Goal: Task Accomplishment & Management: Complete application form

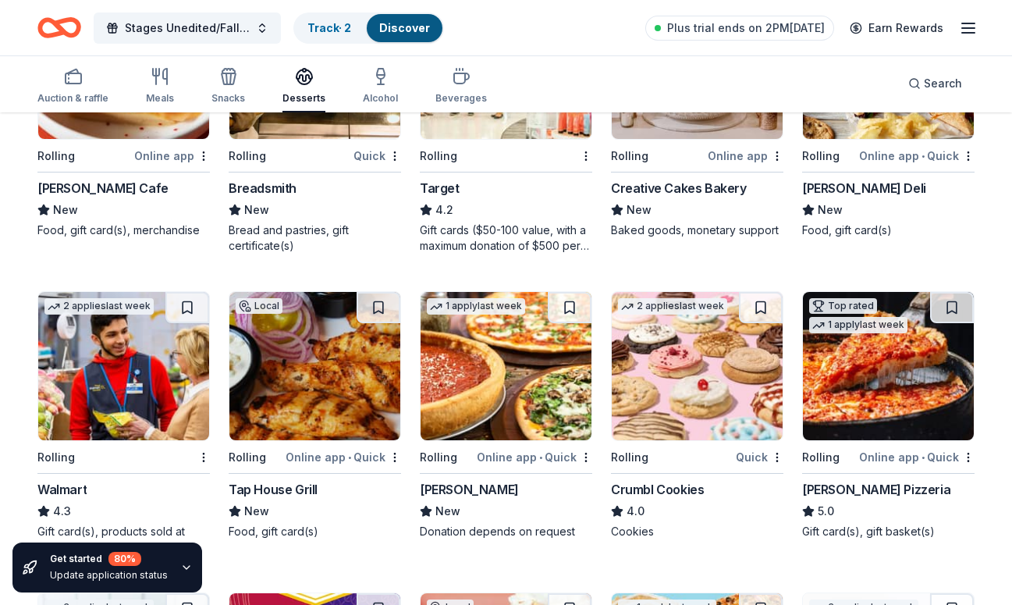
scroll to position [1187, 0]
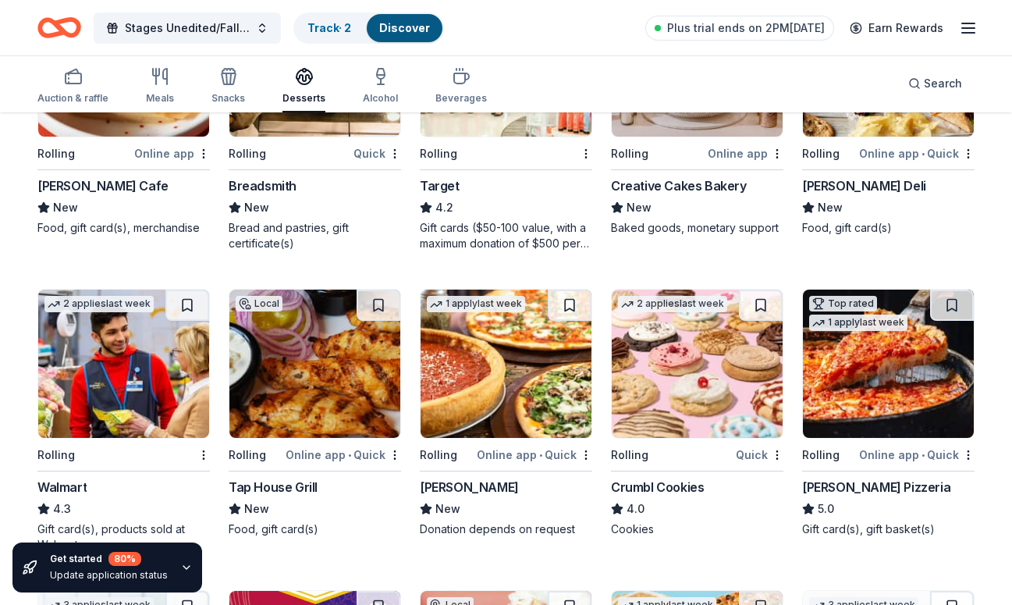
click at [763, 362] on img at bounding box center [697, 363] width 171 height 148
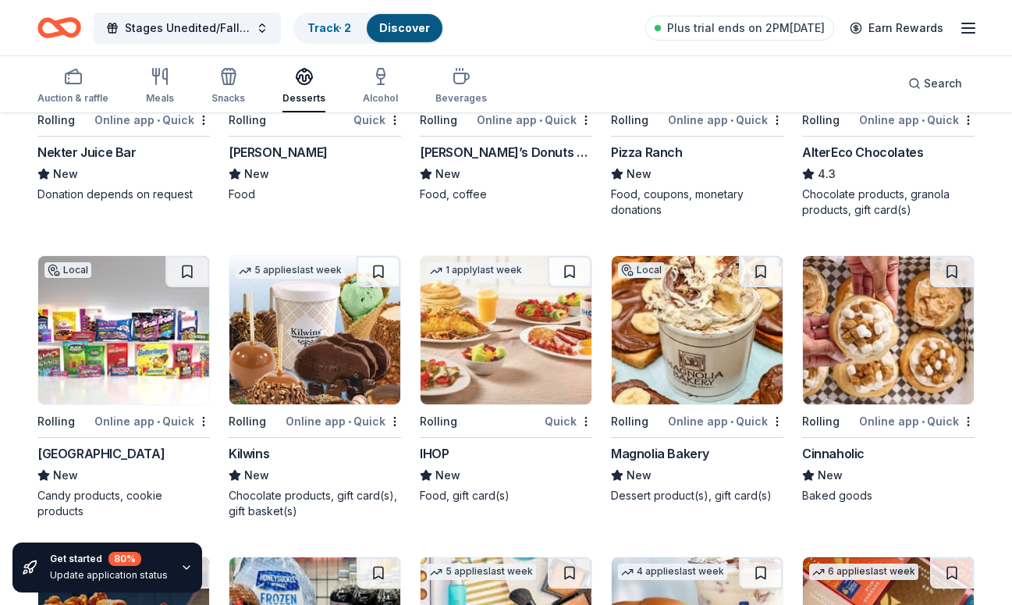
scroll to position [1832, 0]
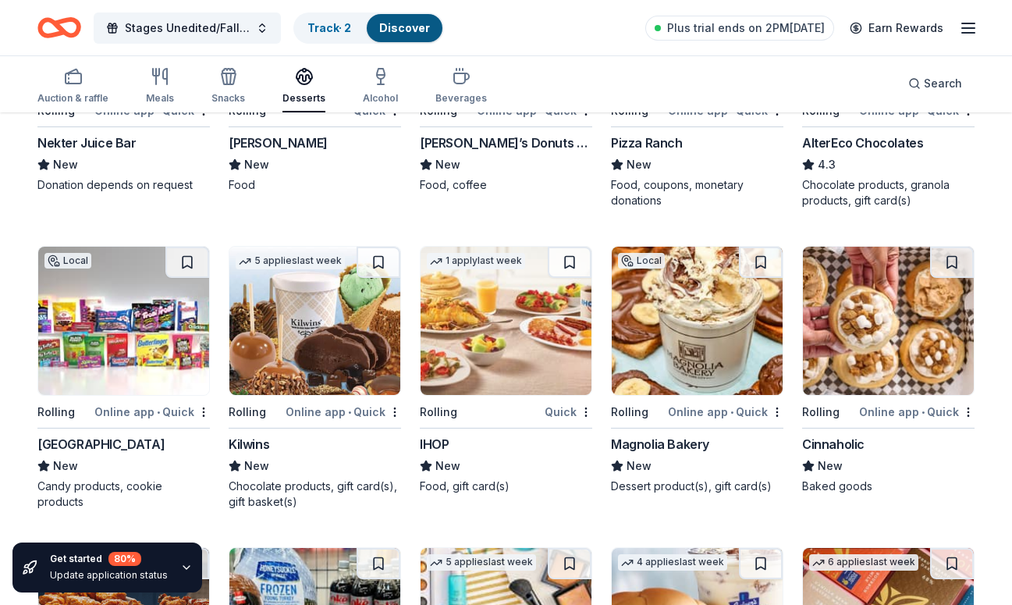
click at [366, 342] on img at bounding box center [314, 321] width 171 height 148
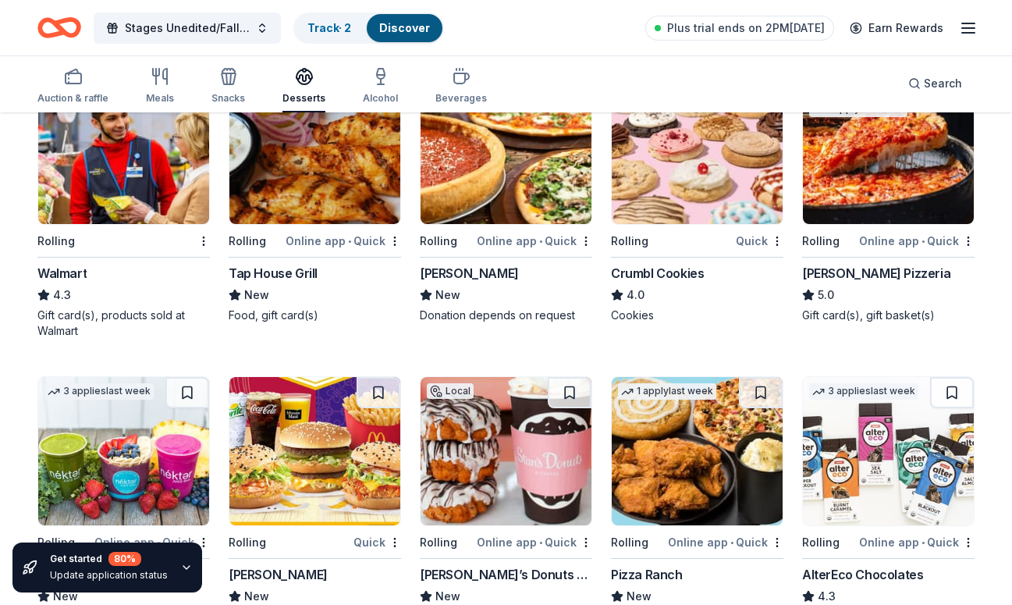
scroll to position [1402, 0]
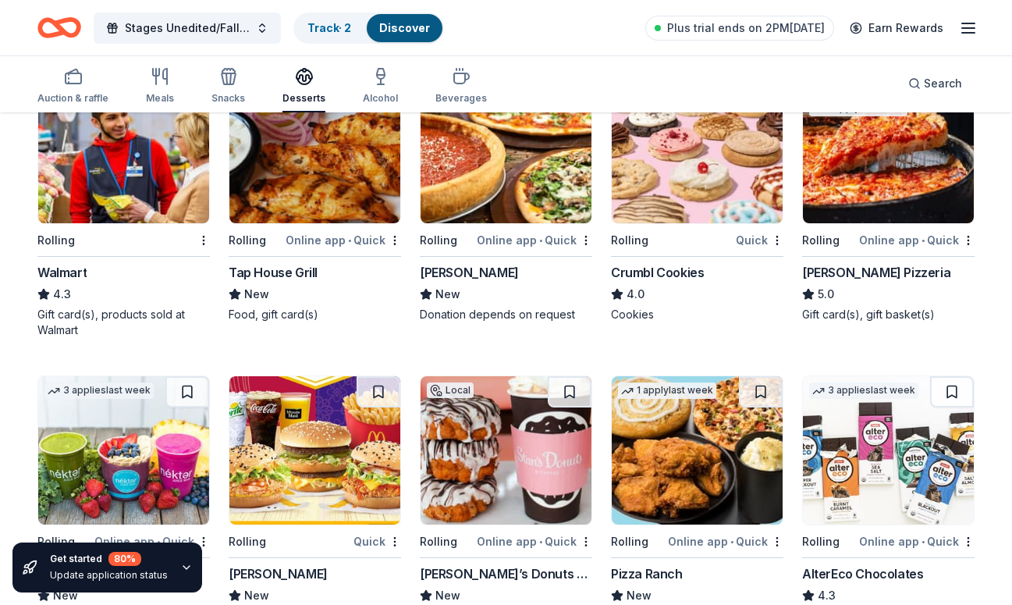
click at [662, 406] on img at bounding box center [697, 450] width 171 height 148
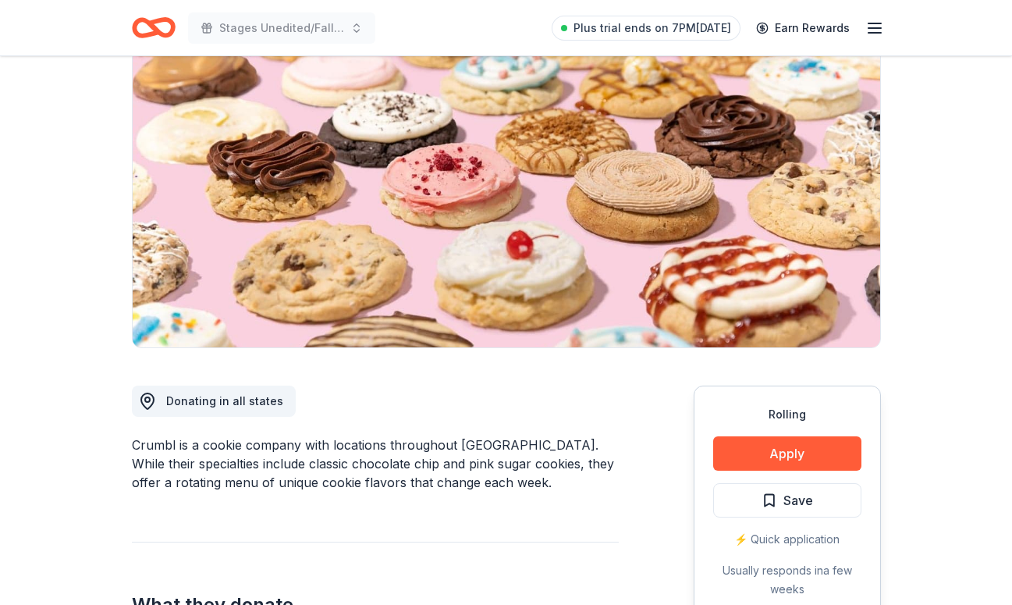
scroll to position [196, 0]
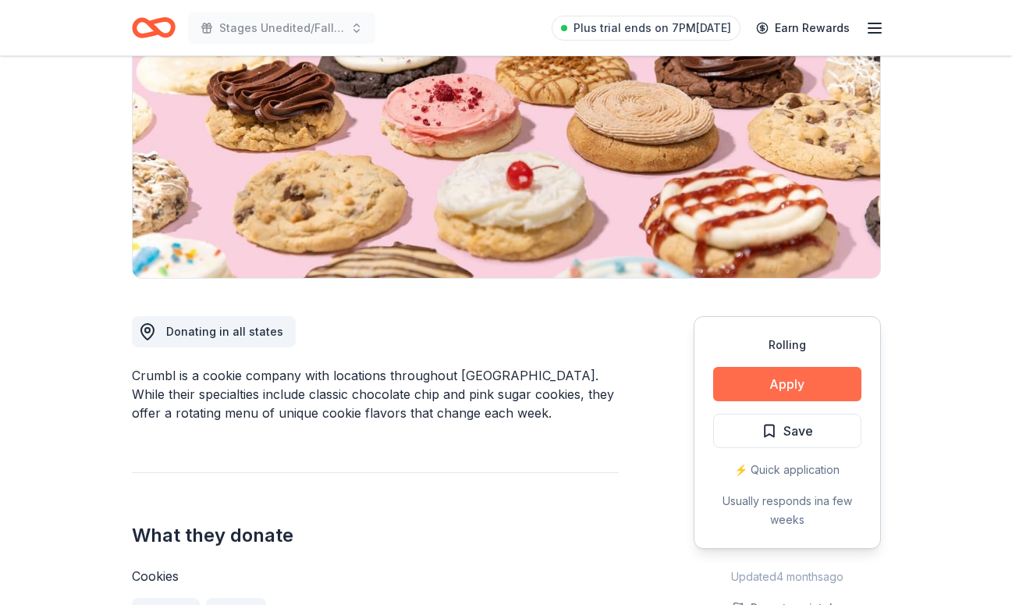
click at [775, 372] on button "Apply" at bounding box center [787, 384] width 148 height 34
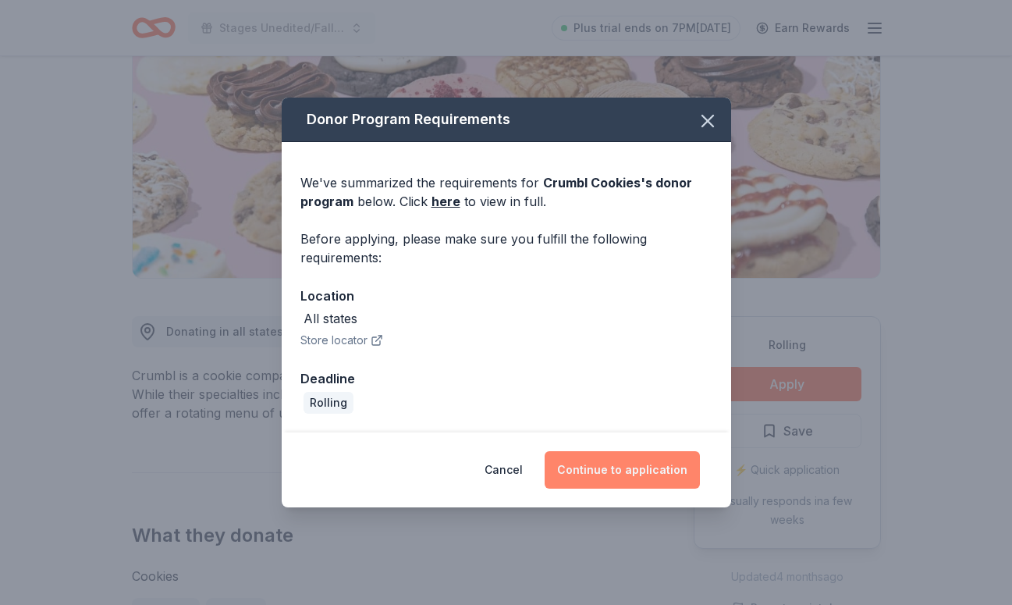
click at [603, 473] on button "Continue to application" at bounding box center [621, 469] width 155 height 37
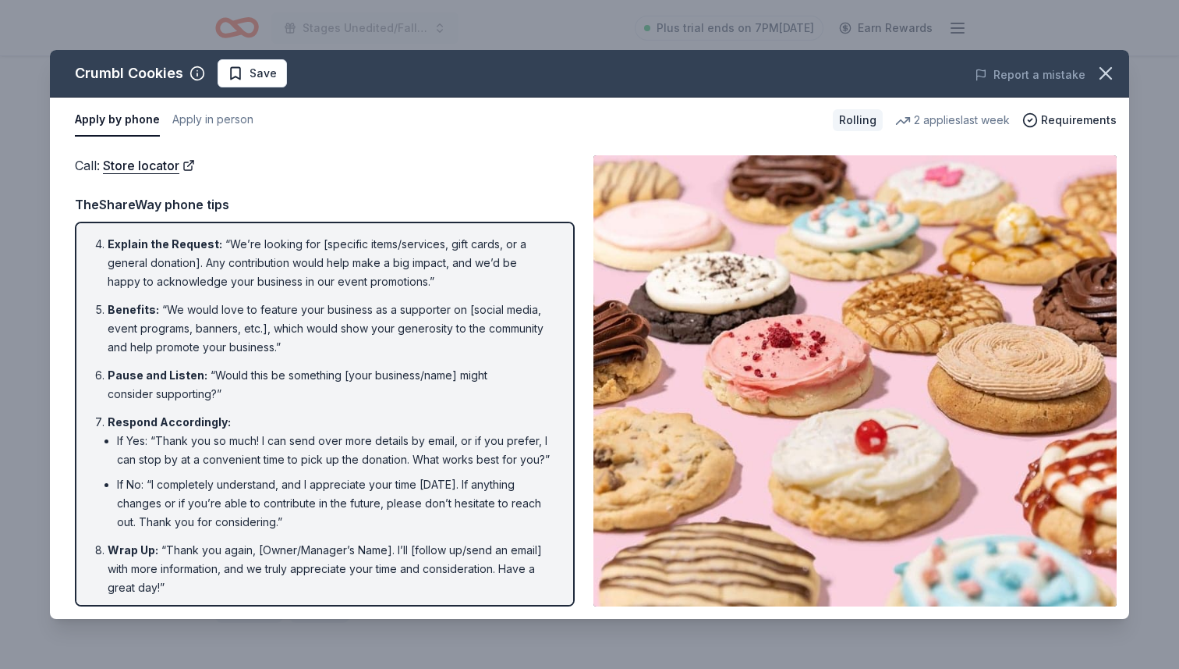
scroll to position [202, 0]
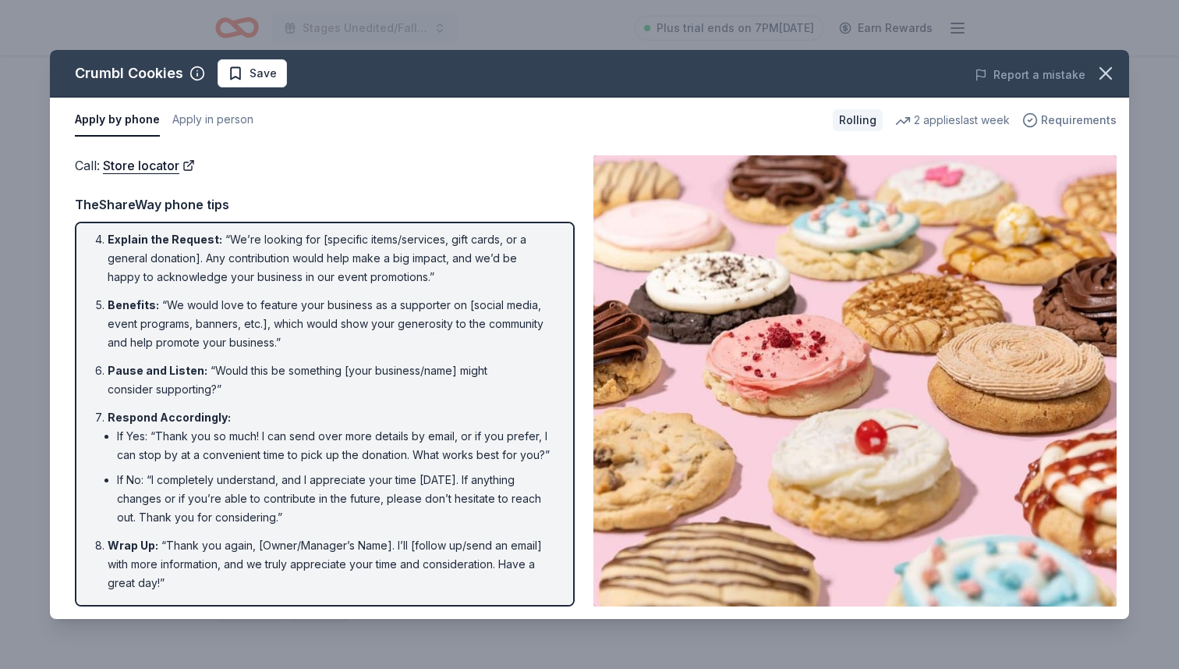
click at [1011, 122] on span "Requirements" at bounding box center [1079, 120] width 76 height 19
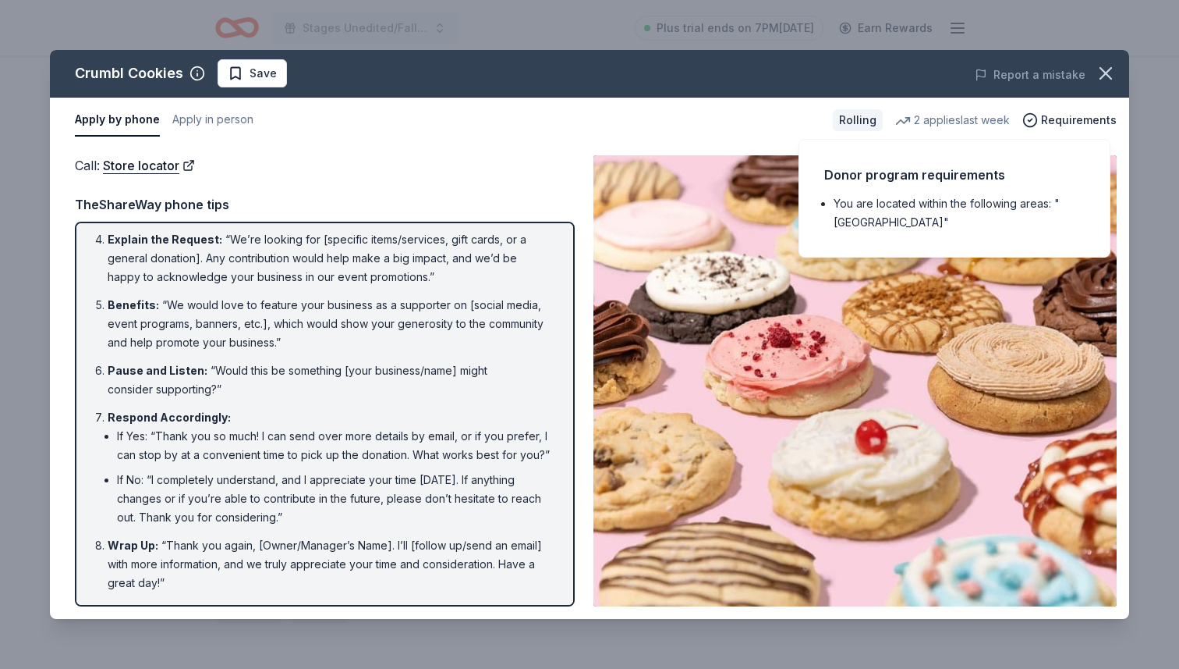
click at [573, 293] on div "Introduction : “Hello, this is [Your Name] from [Your Nonprofit's Name]. May I …" at bounding box center [325, 414] width 500 height 385
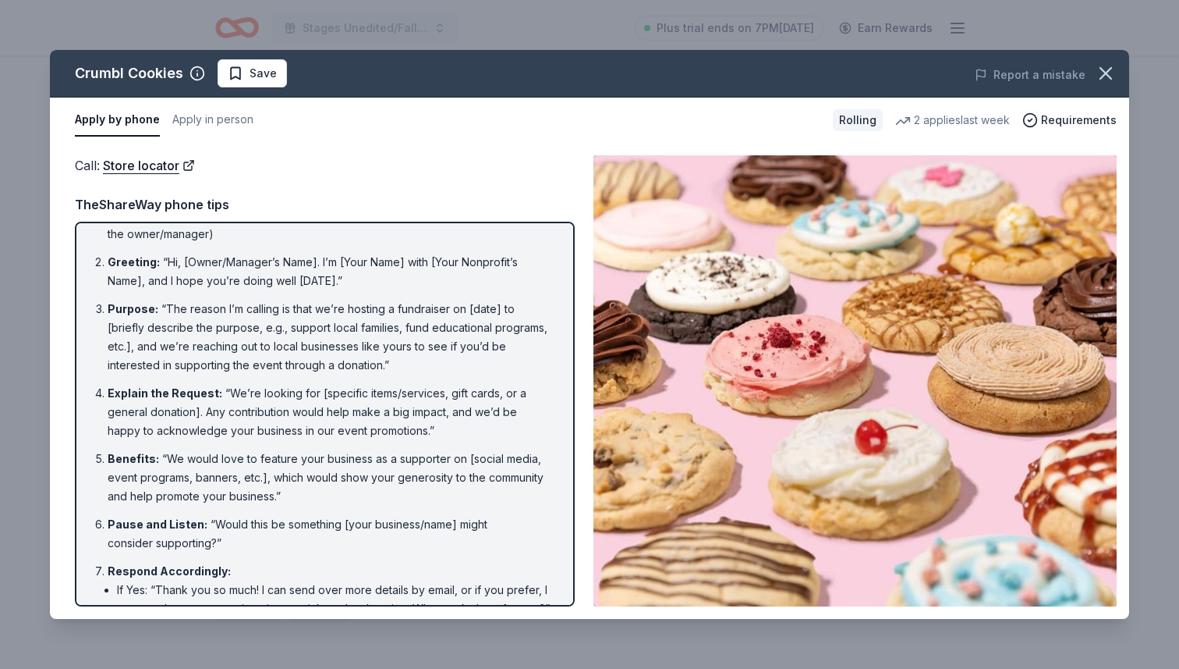
scroll to position [0, 0]
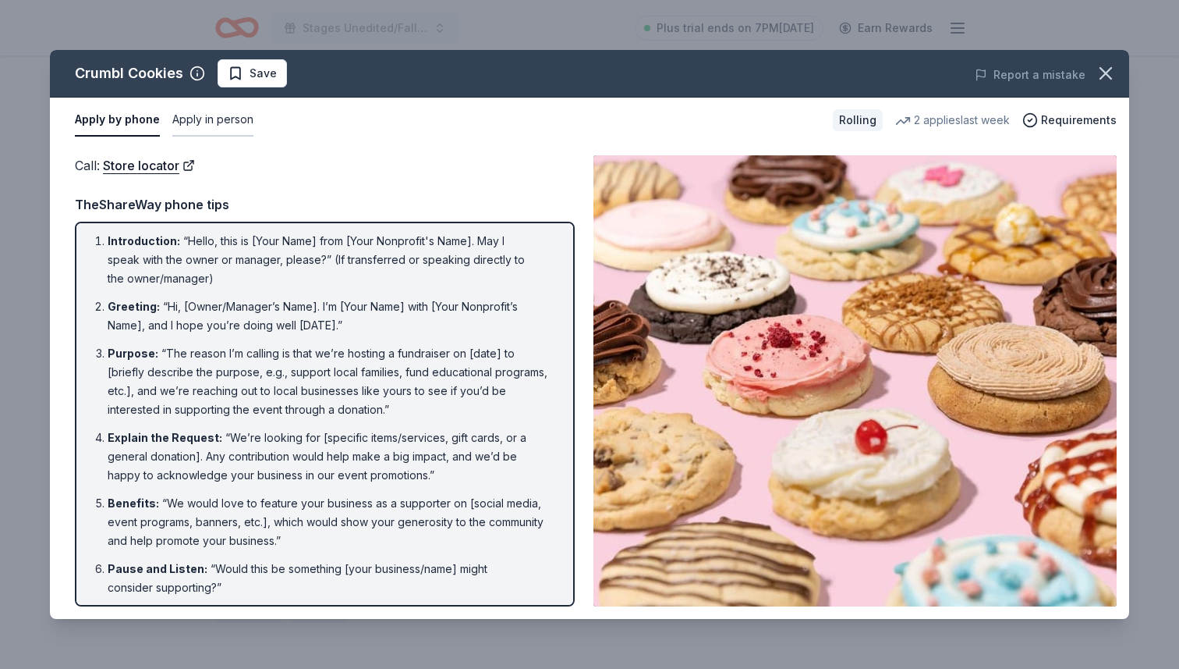
click at [205, 129] on button "Apply in person" at bounding box center [212, 120] width 81 height 33
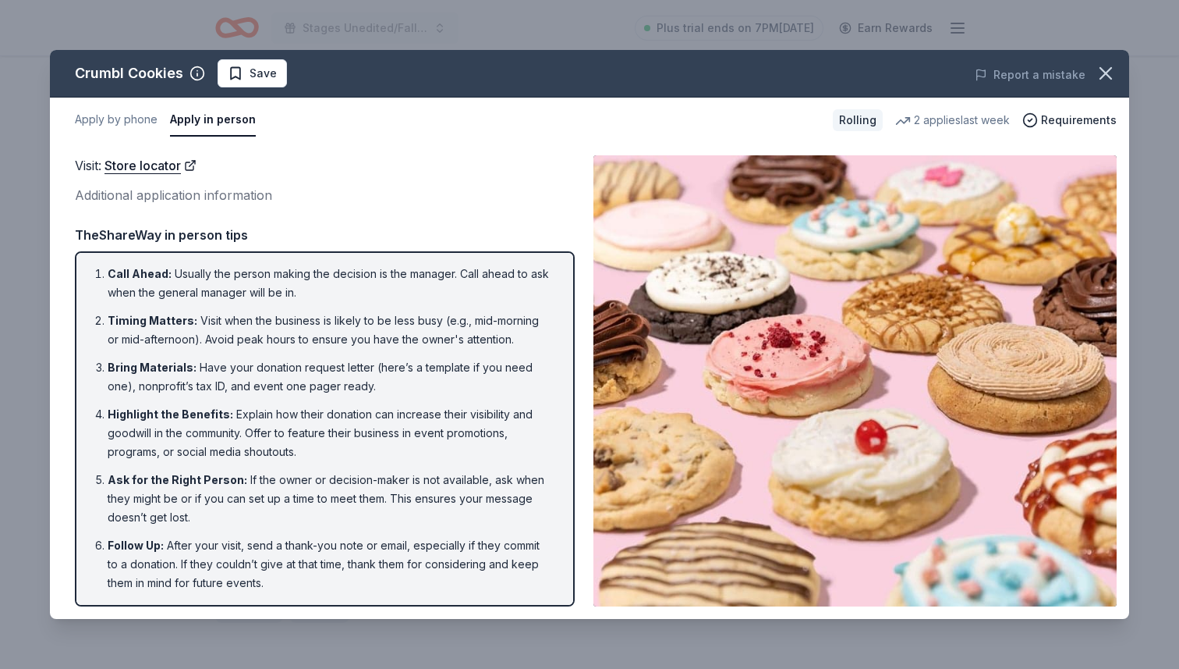
scroll to position [1, 0]
click at [146, 129] on button "Apply by phone" at bounding box center [116, 120] width 83 height 33
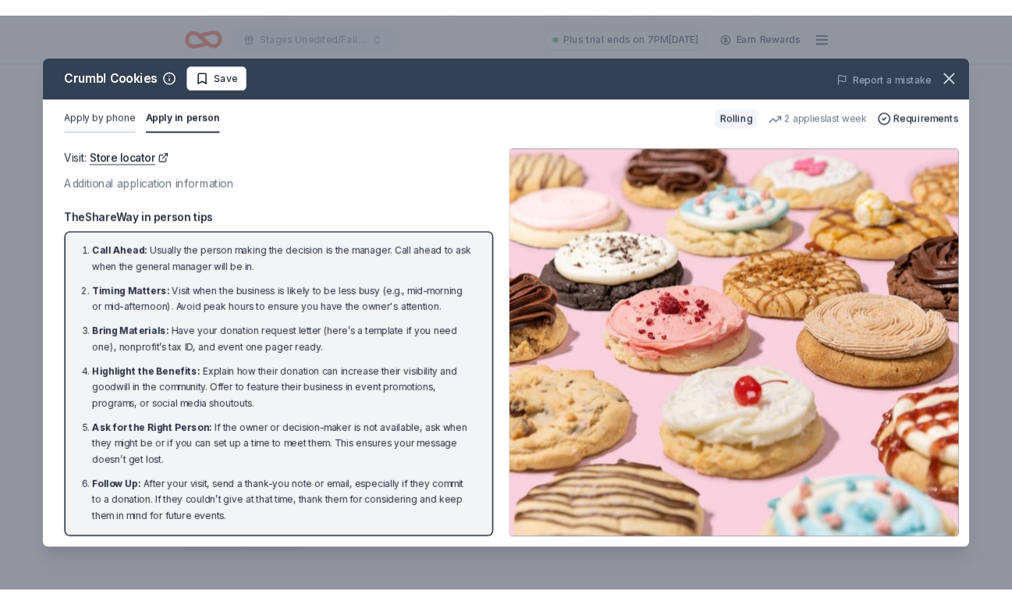
scroll to position [4, 0]
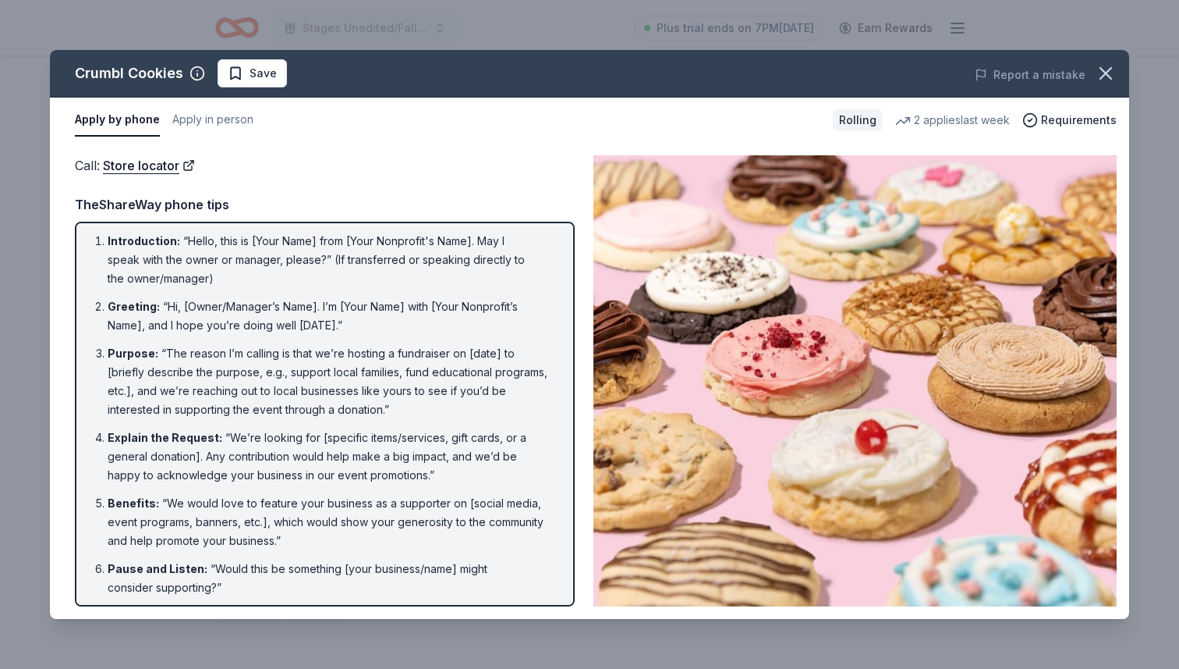
click at [193, 604] on div "Crumbl Cookies Save Report a mistake Apply by phone Apply in person Rolling 2 a…" at bounding box center [589, 334] width 1179 height 669
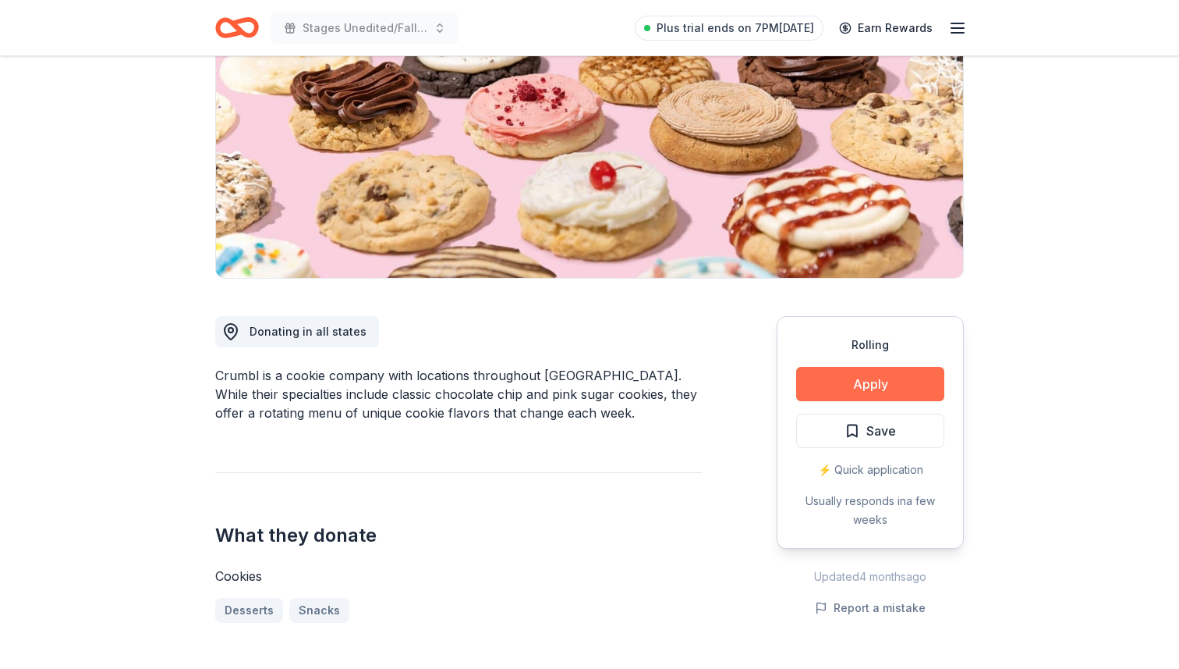
click at [890, 386] on button "Apply" at bounding box center [870, 384] width 148 height 34
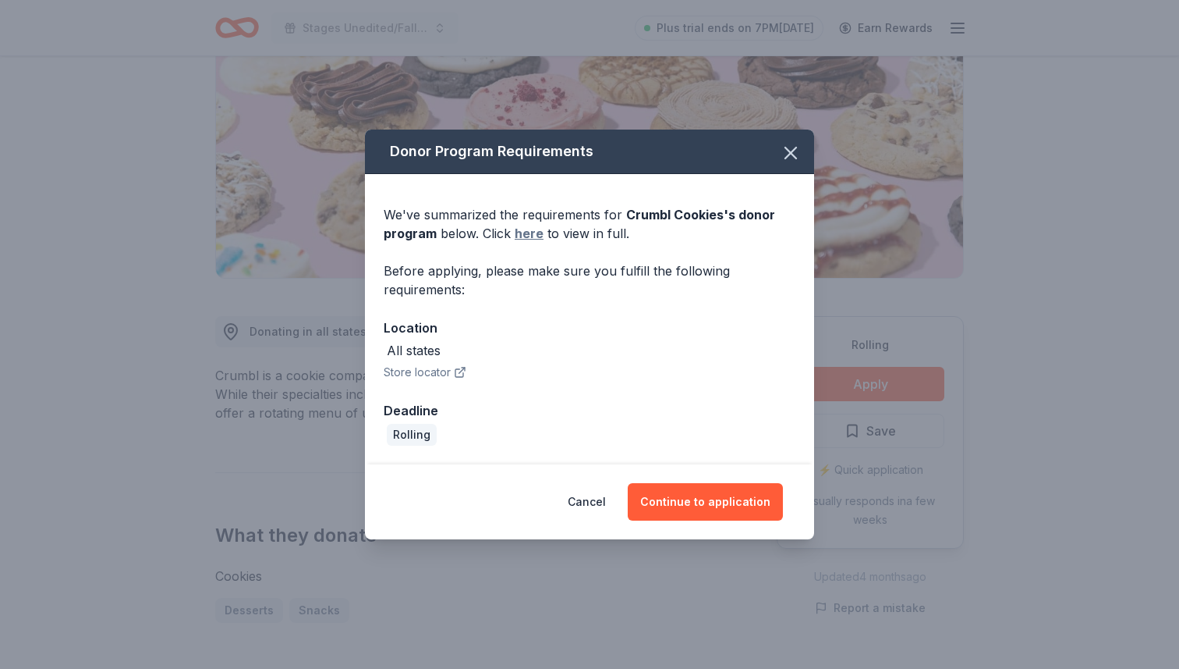
click at [534, 232] on link "here" at bounding box center [529, 233] width 29 height 19
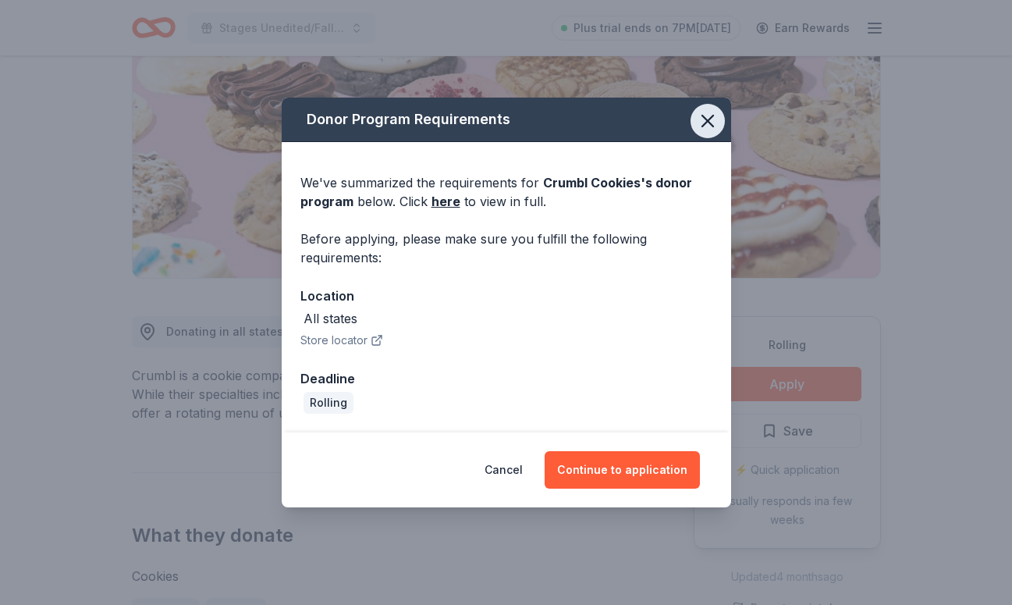
click at [710, 112] on icon "button" at bounding box center [708, 121] width 22 height 22
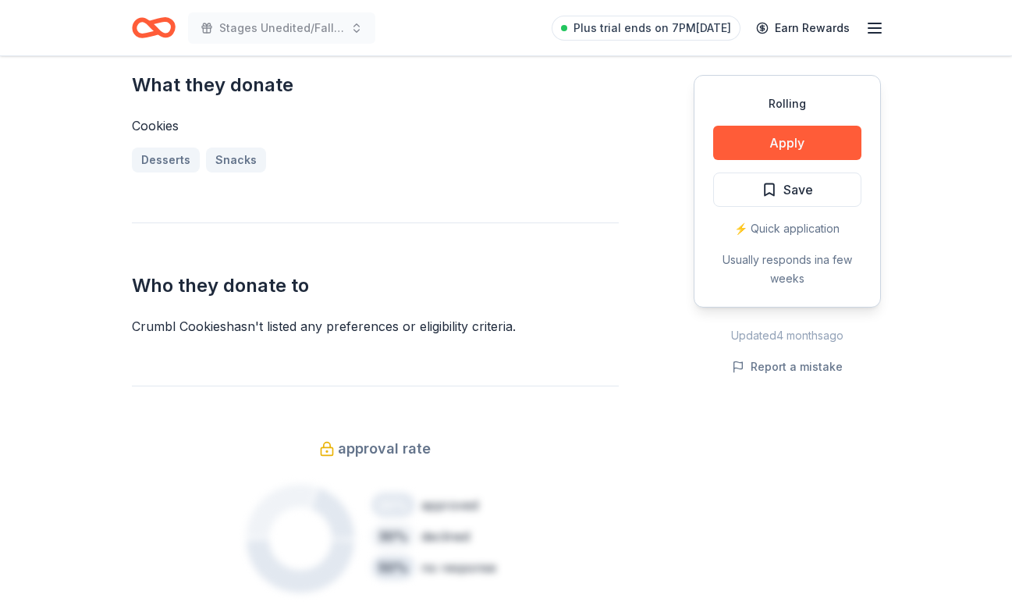
scroll to position [647, 0]
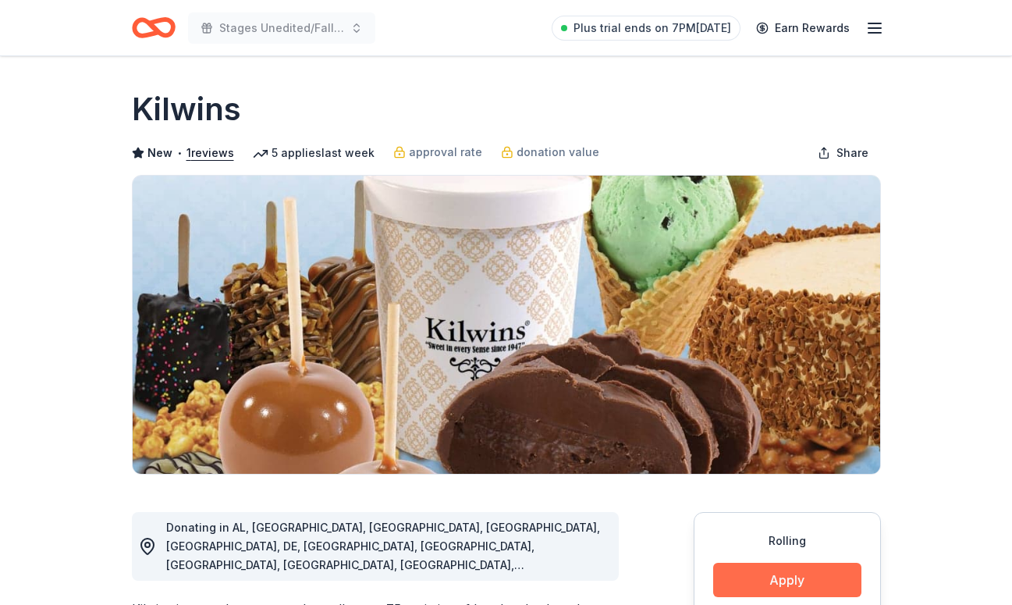
click at [778, 580] on button "Apply" at bounding box center [787, 579] width 148 height 34
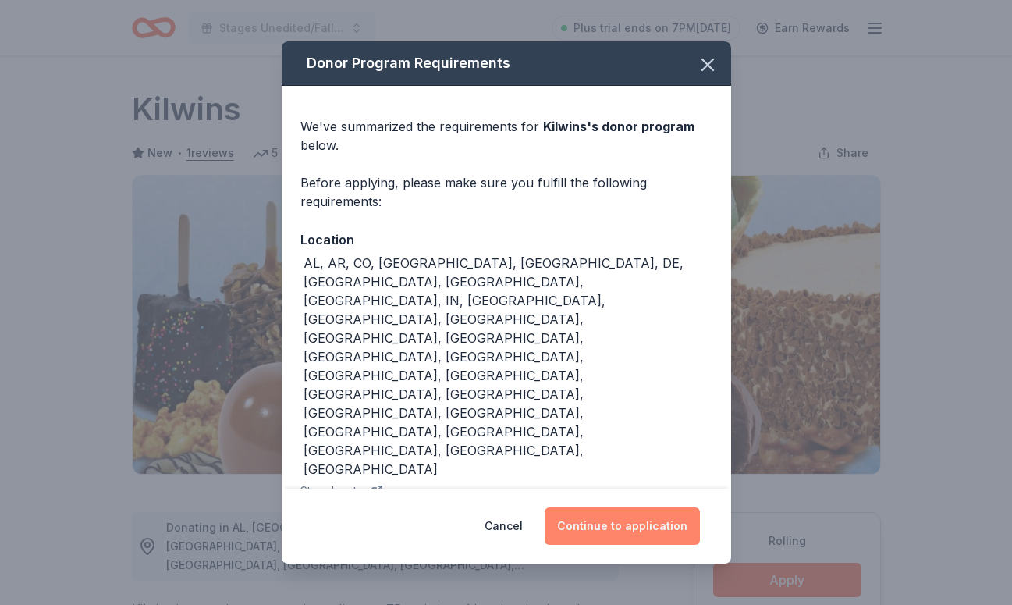
click at [654, 507] on button "Continue to application" at bounding box center [621, 525] width 155 height 37
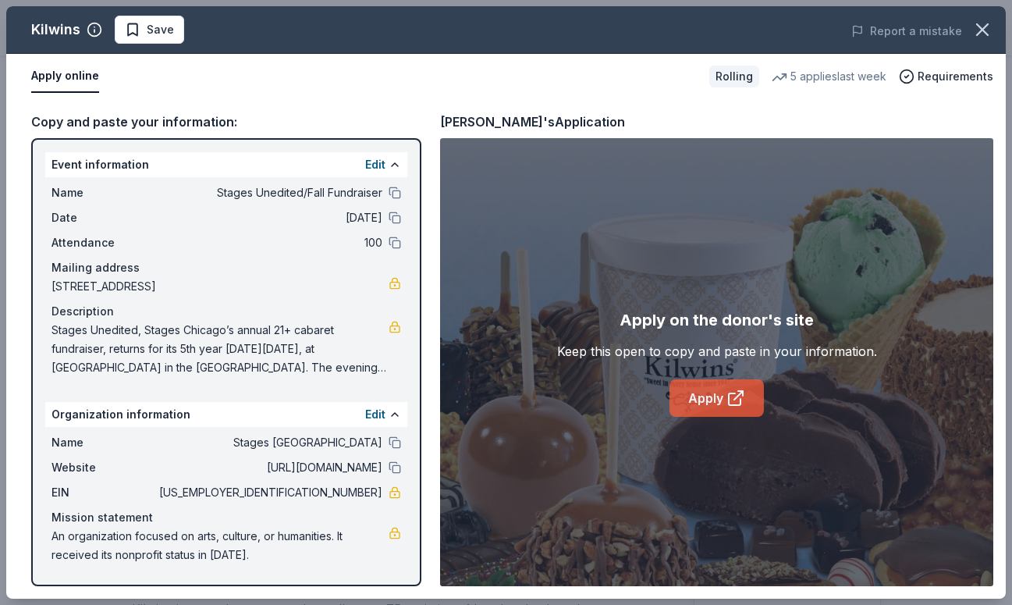
click at [734, 398] on icon at bounding box center [735, 397] width 19 height 19
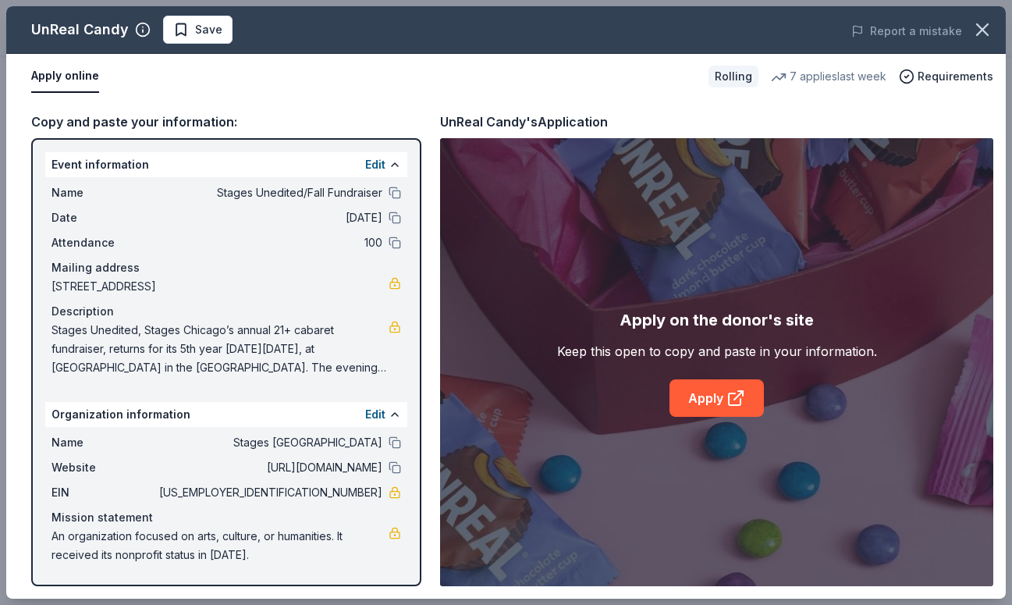
scroll to position [473, 0]
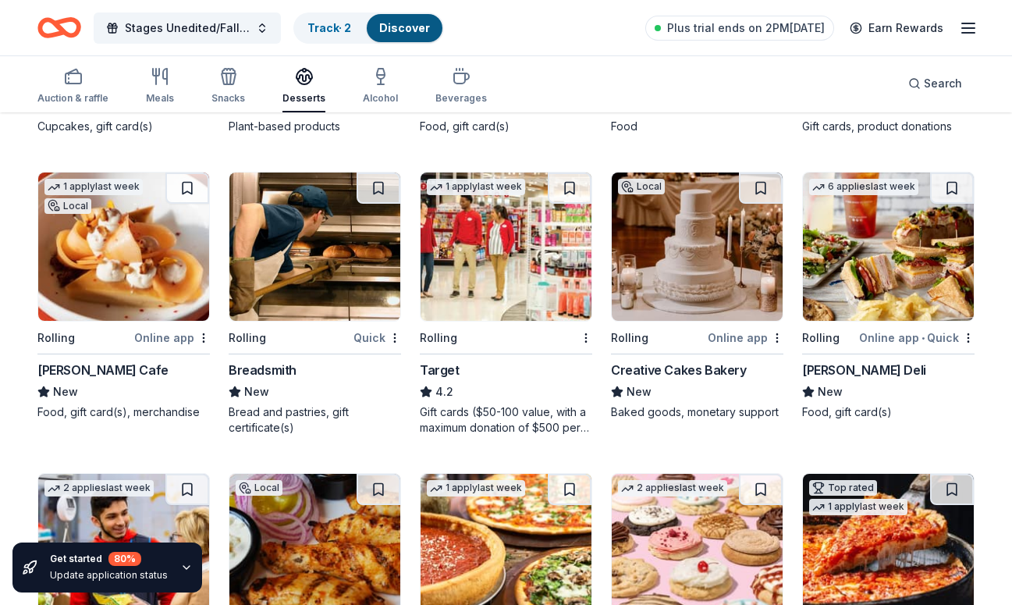
scroll to position [1001, 0]
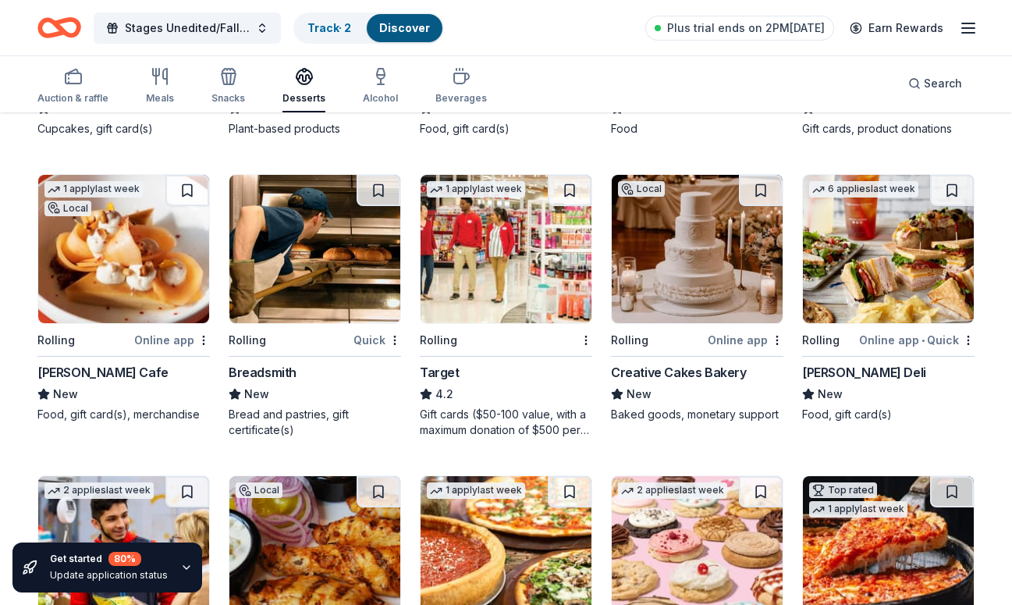
click at [168, 252] on img at bounding box center [123, 249] width 171 height 148
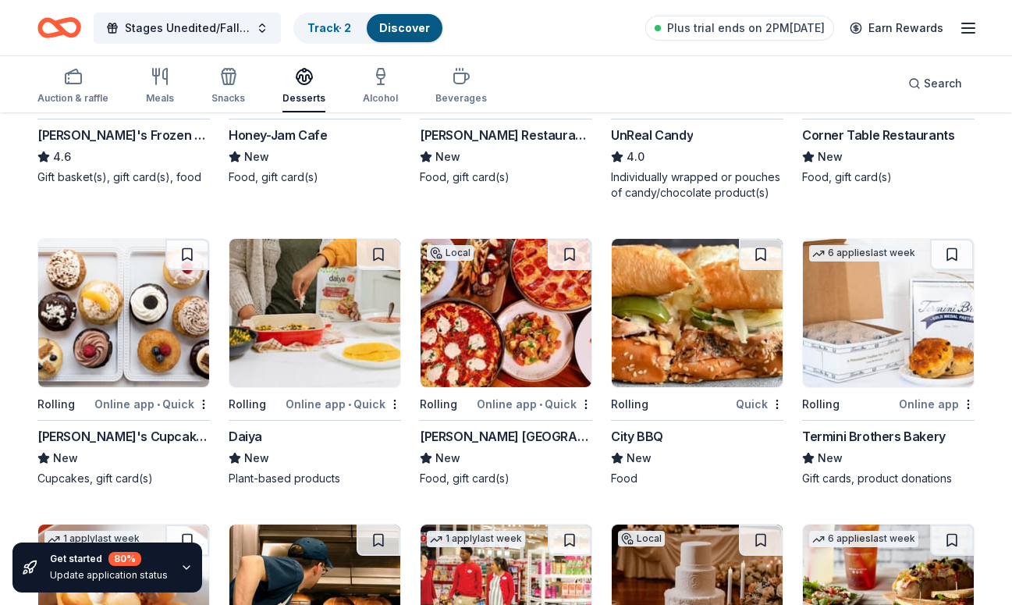
scroll to position [637, 0]
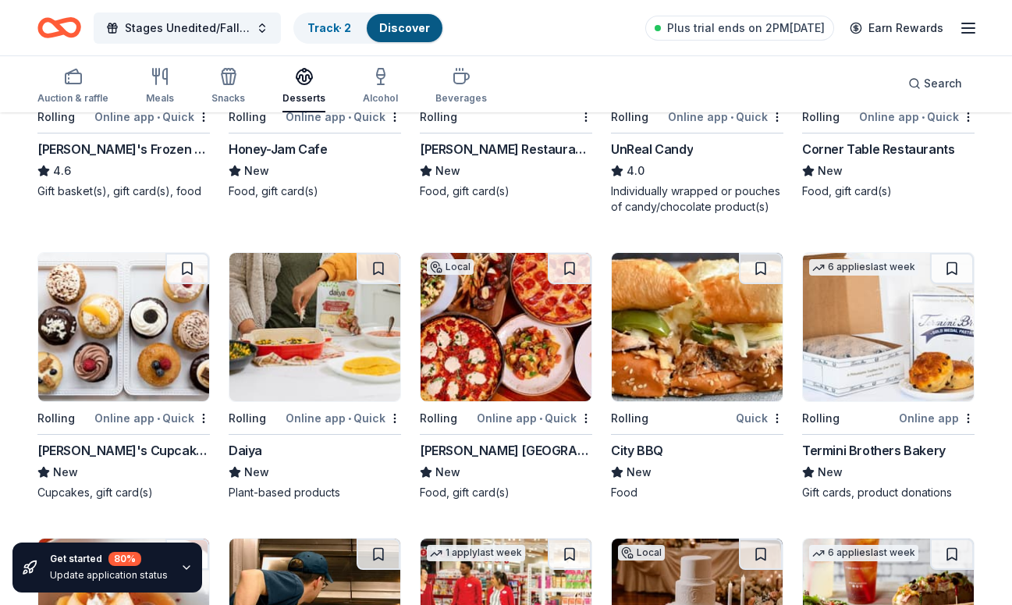
click at [162, 293] on img at bounding box center [123, 327] width 171 height 148
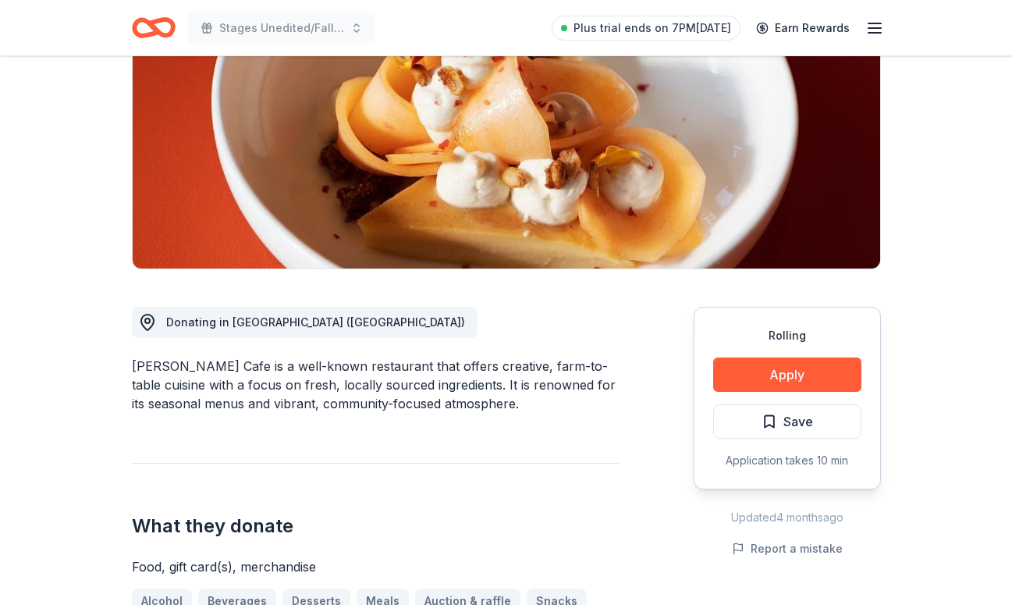
scroll to position [210, 0]
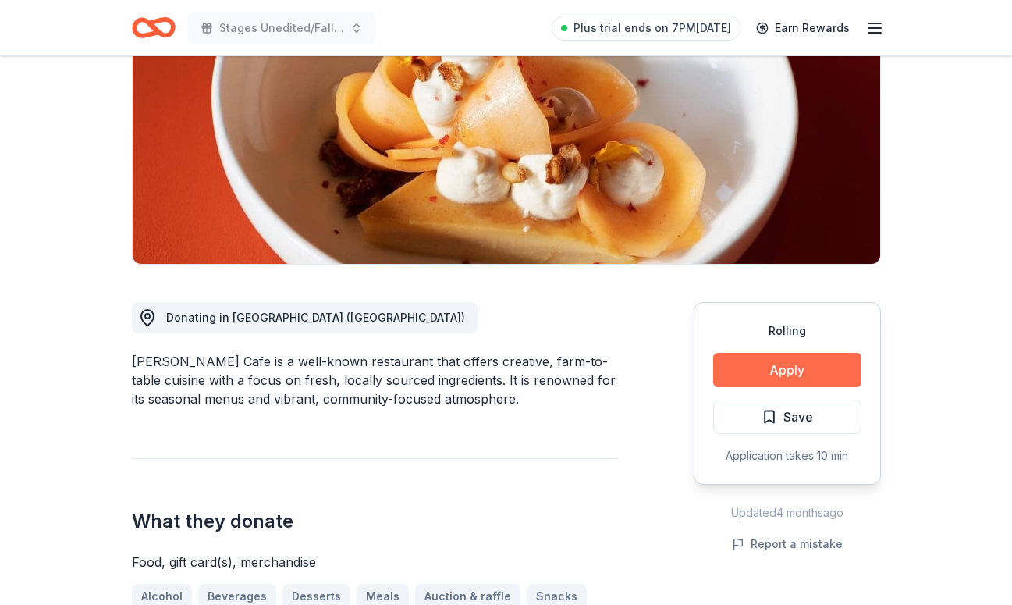
click at [771, 377] on button "Apply" at bounding box center [787, 370] width 148 height 34
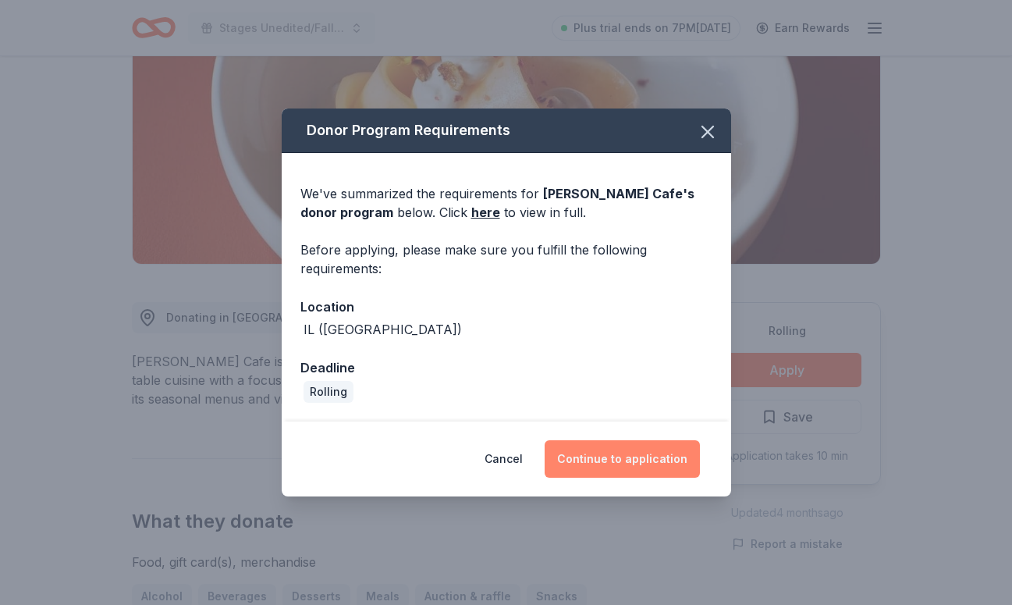
click at [656, 457] on button "Continue to application" at bounding box center [621, 458] width 155 height 37
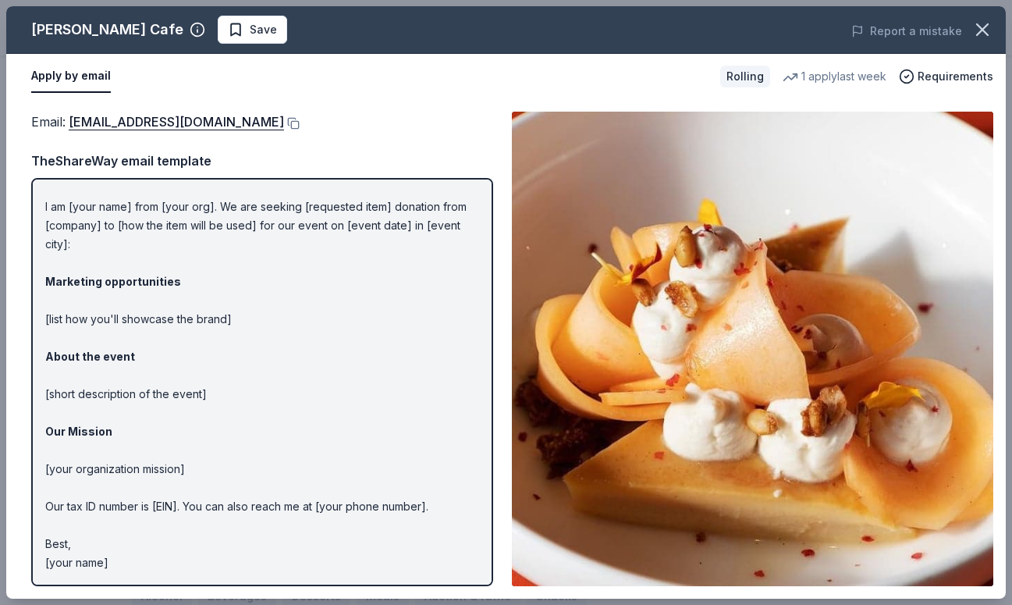
scroll to position [0, 0]
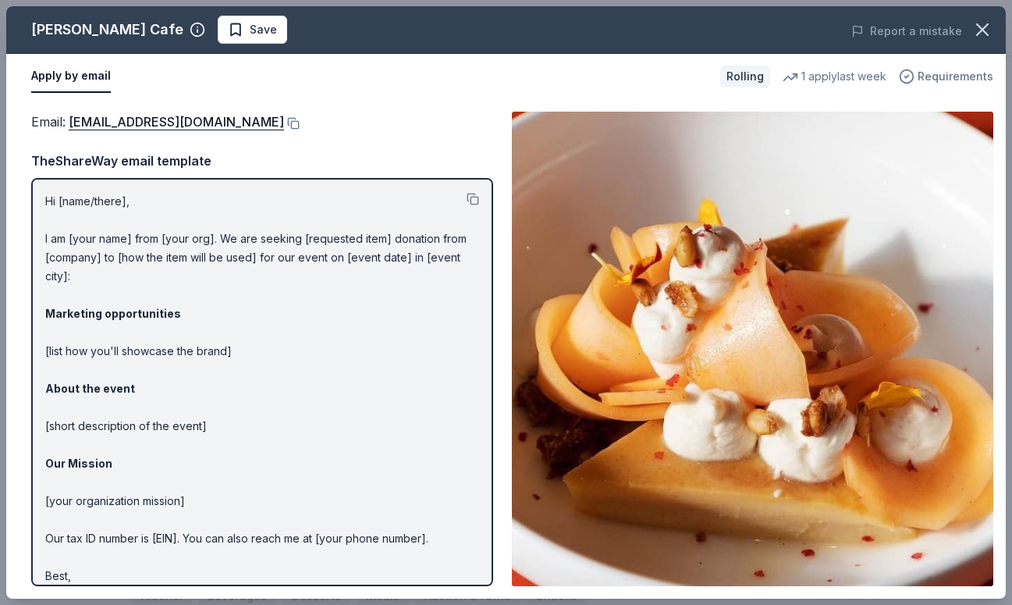
click at [975, 73] on span "Requirements" at bounding box center [955, 76] width 76 height 19
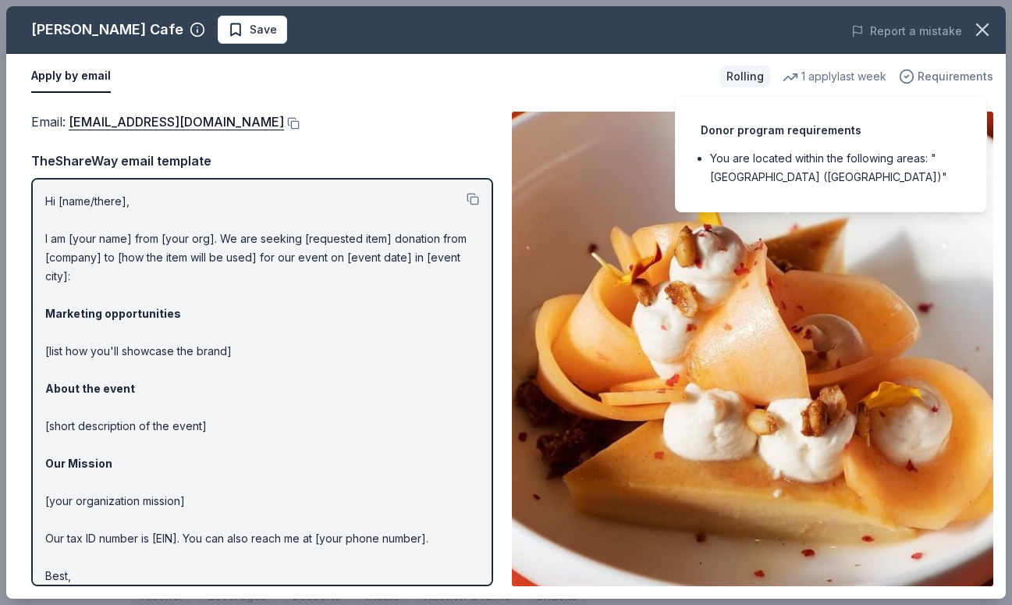
click at [975, 73] on span "Requirements" at bounding box center [955, 76] width 76 height 19
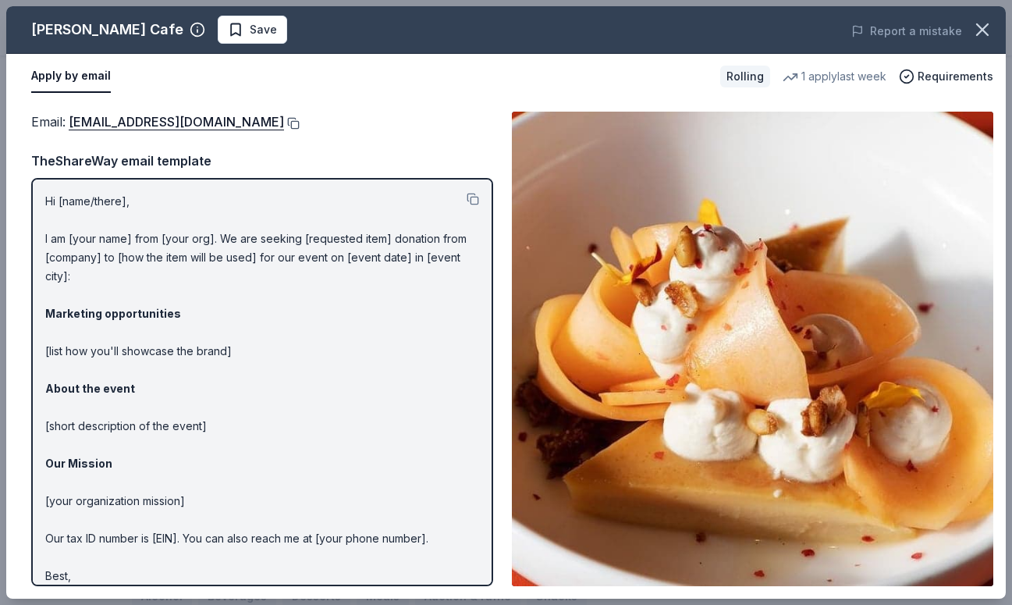
click at [284, 119] on button at bounding box center [292, 123] width 16 height 12
click at [284, 126] on button at bounding box center [292, 123] width 16 height 12
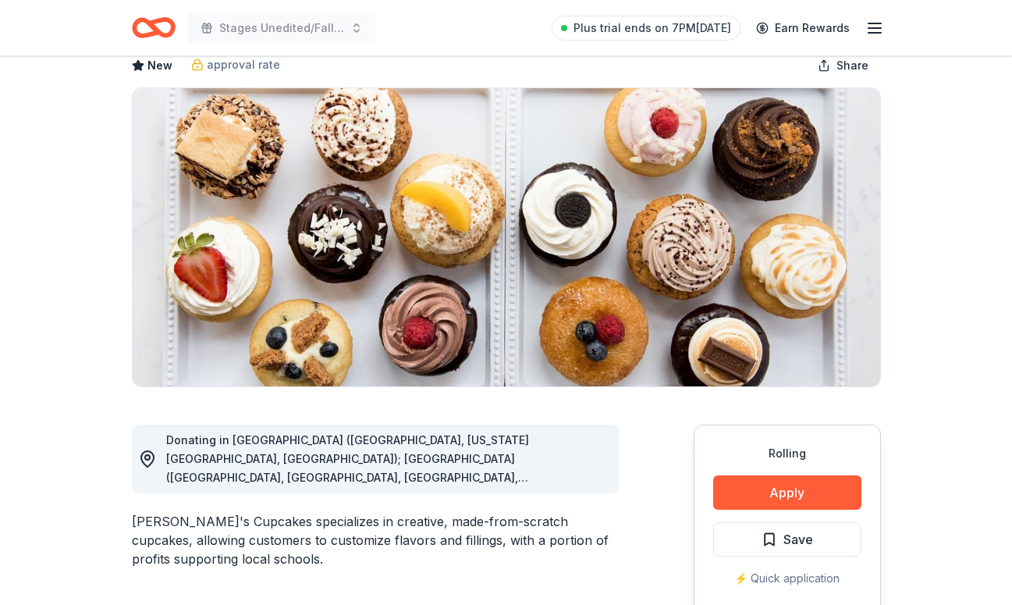
scroll to position [99, 0]
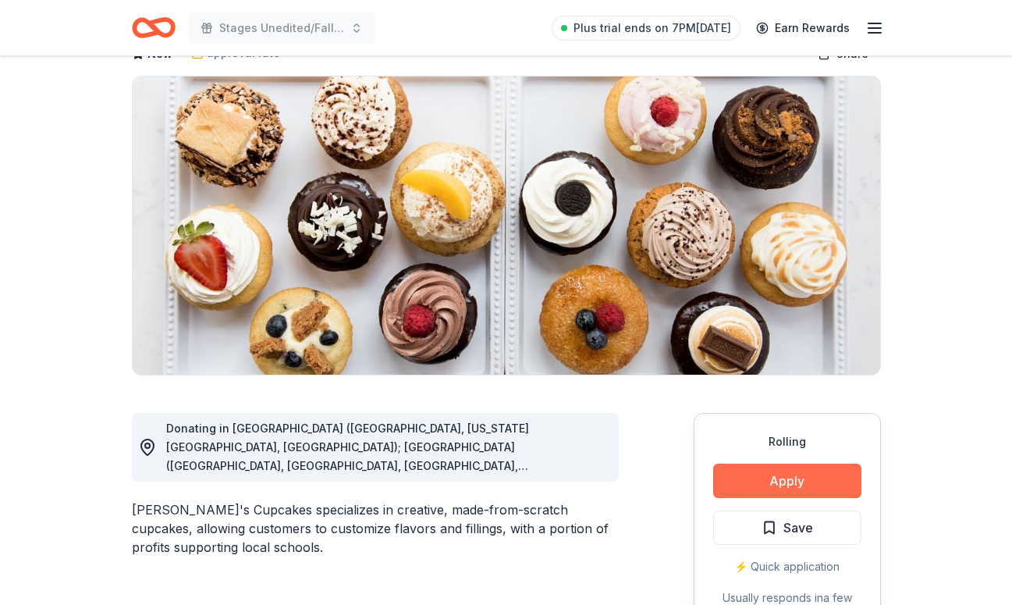
click at [745, 484] on button "Apply" at bounding box center [787, 480] width 148 height 34
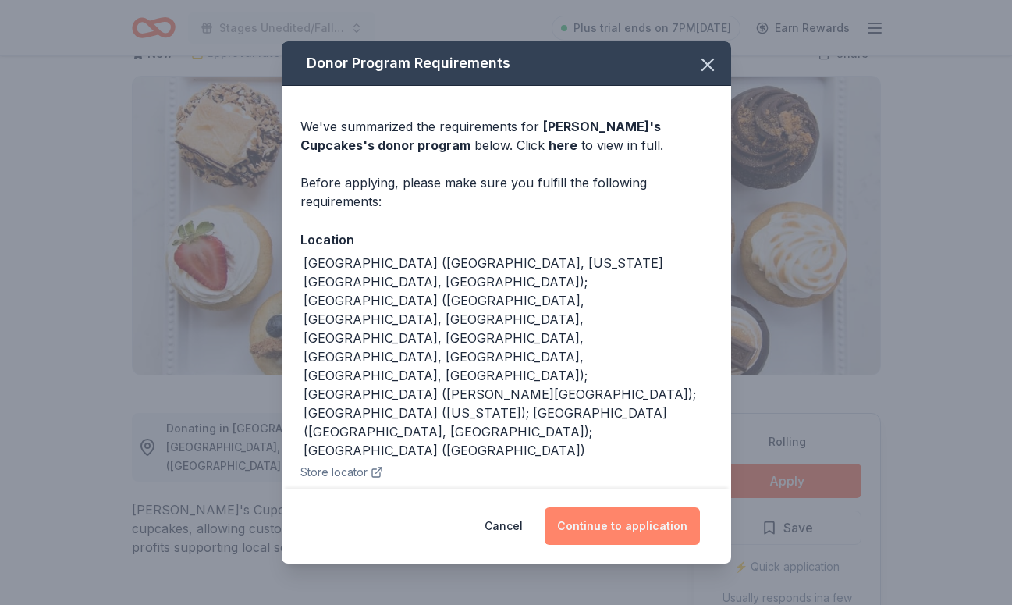
click at [637, 541] on button "Continue to application" at bounding box center [621, 525] width 155 height 37
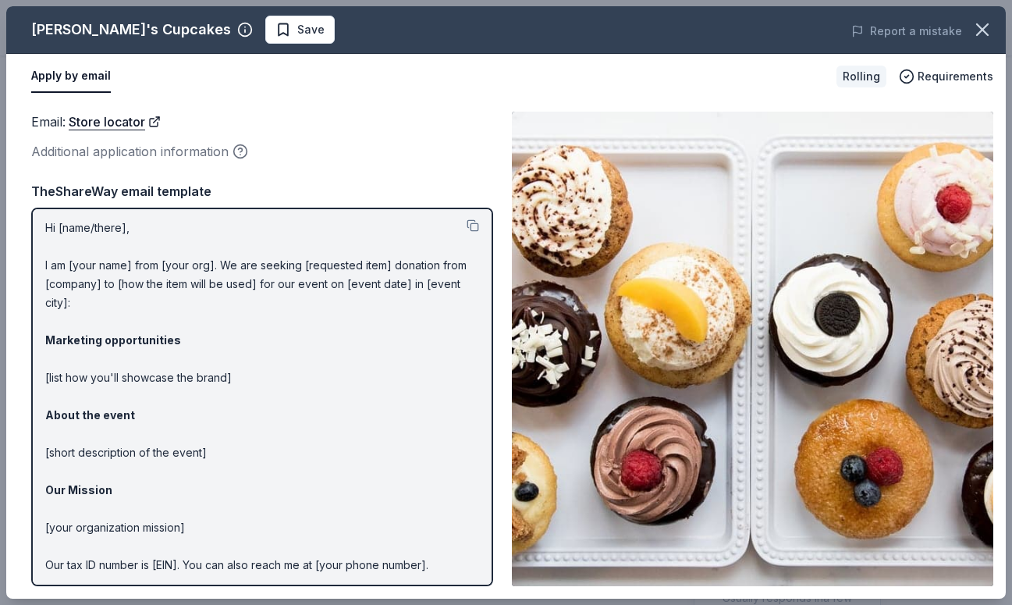
scroll to position [0, 0]
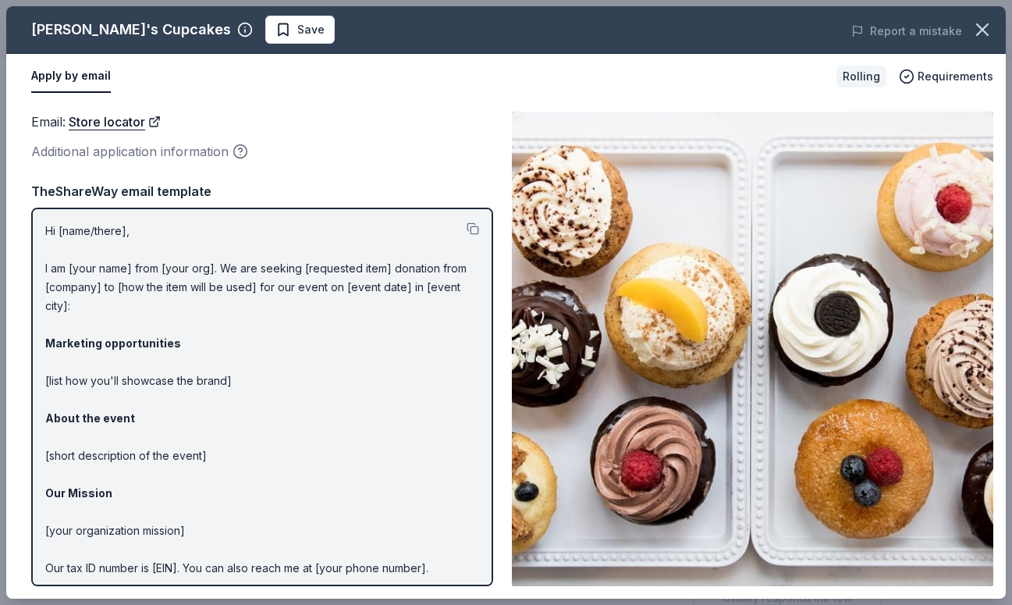
click at [85, 86] on button "Apply by email" at bounding box center [71, 76] width 80 height 33
click at [943, 61] on div "Apply by email Rolling Requirements" at bounding box center [505, 76] width 999 height 45
click at [943, 66] on div "Rolling Requirements" at bounding box center [914, 77] width 157 height 22
click at [943, 73] on span "Requirements" at bounding box center [955, 76] width 76 height 19
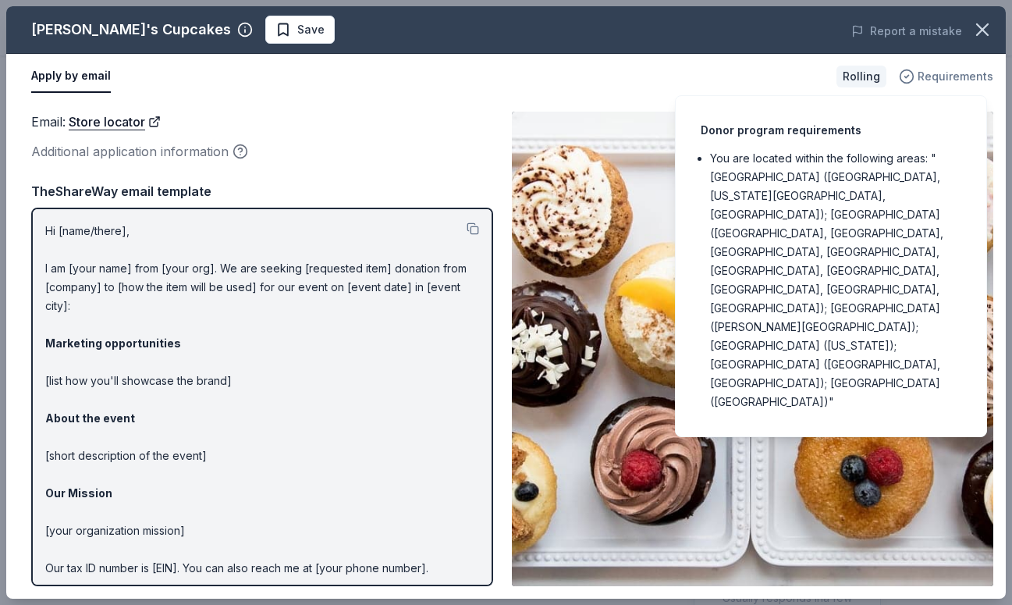
click at [943, 73] on span "Requirements" at bounding box center [955, 76] width 76 height 19
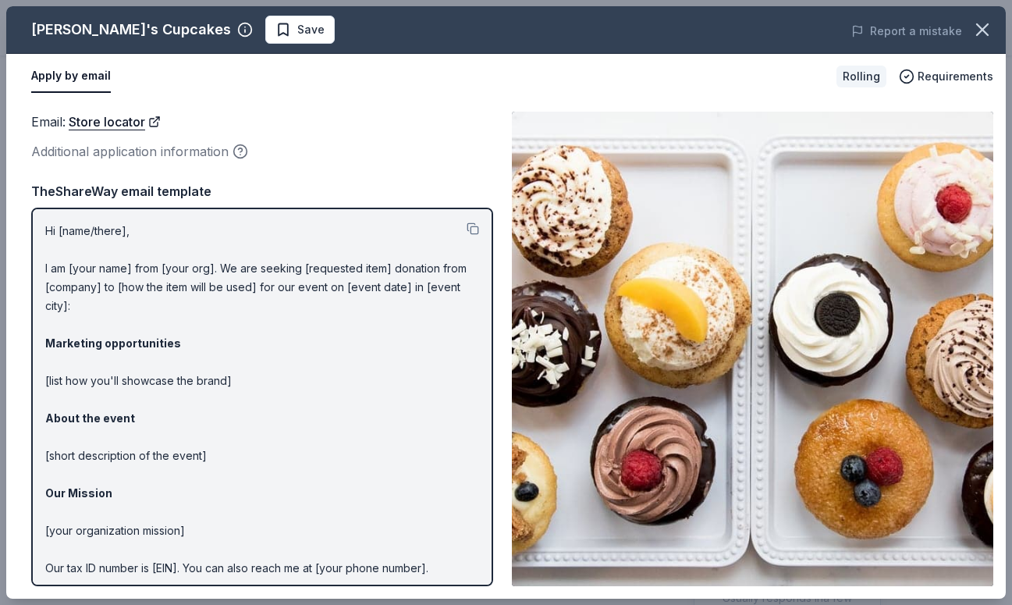
click at [304, 165] on div "Email : Store locator Additional application information TheShareWay email temp…" at bounding box center [262, 349] width 462 height 474
click at [984, 29] on icon "button" at bounding box center [982, 30] width 22 height 22
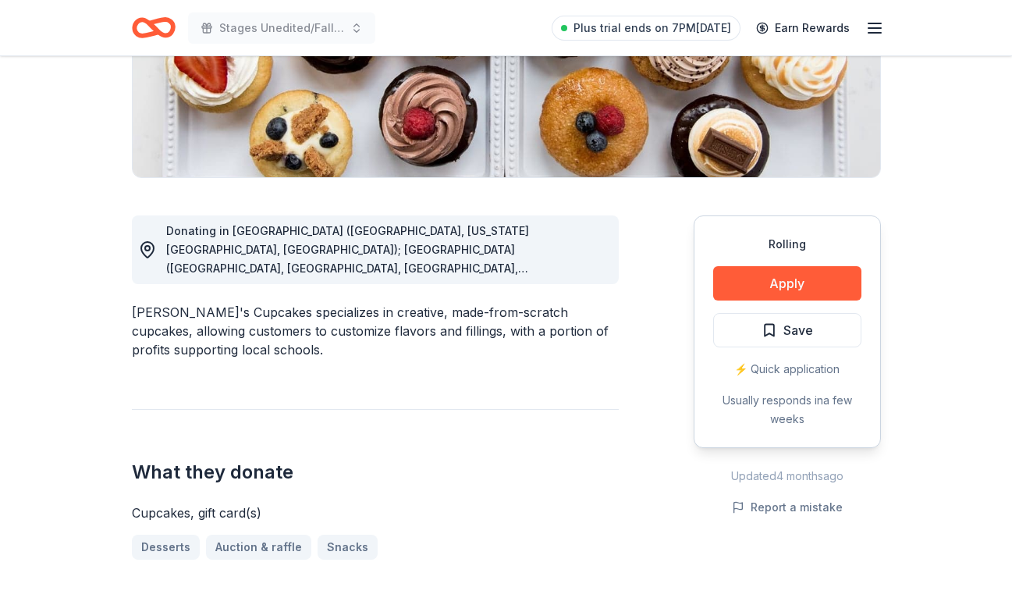
scroll to position [302, 0]
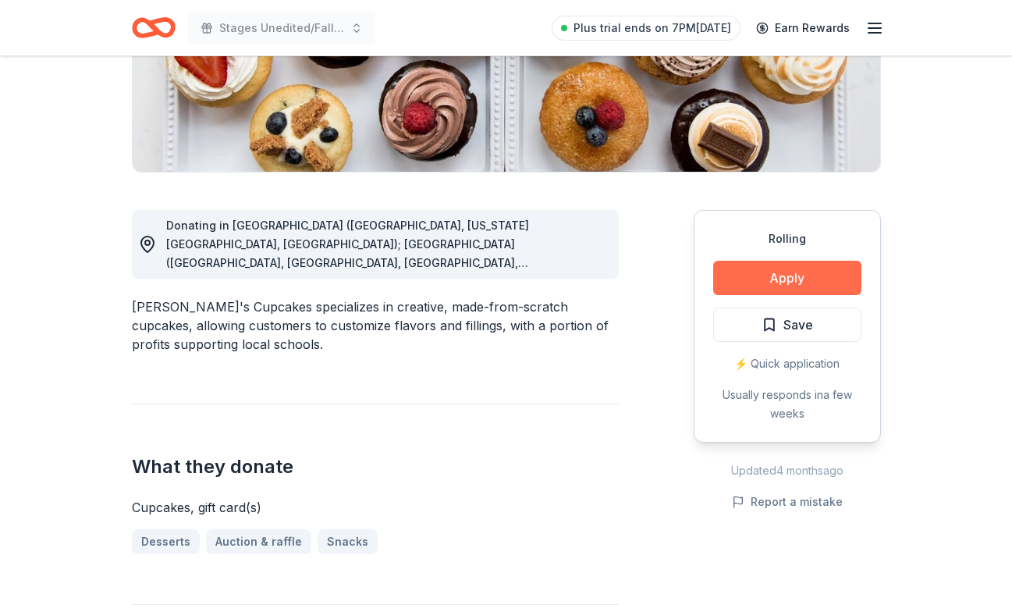
click at [741, 289] on button "Apply" at bounding box center [787, 278] width 148 height 34
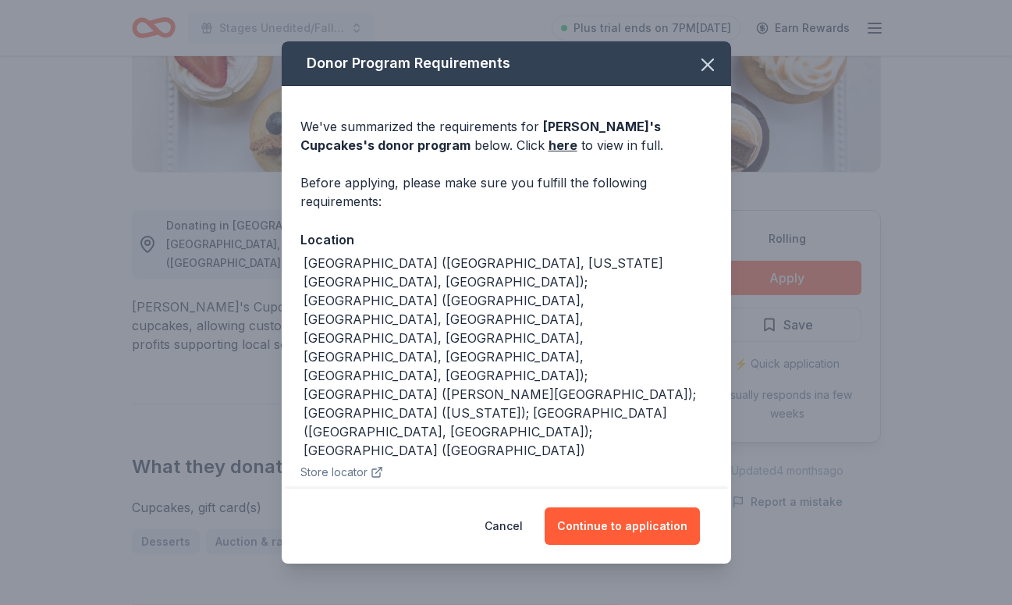
scroll to position [5, 0]
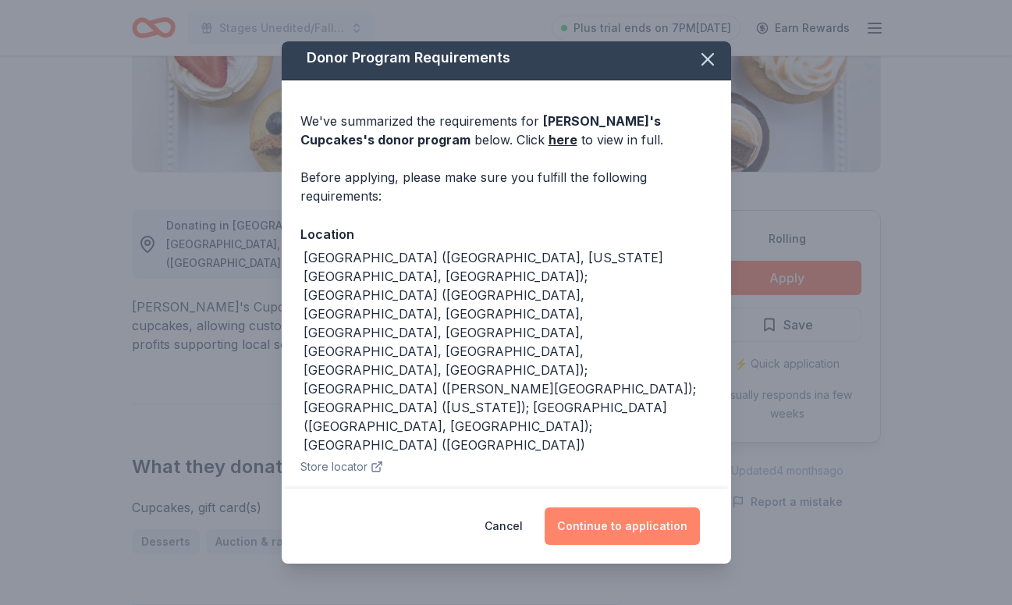
click at [593, 524] on button "Continue to application" at bounding box center [621, 525] width 155 height 37
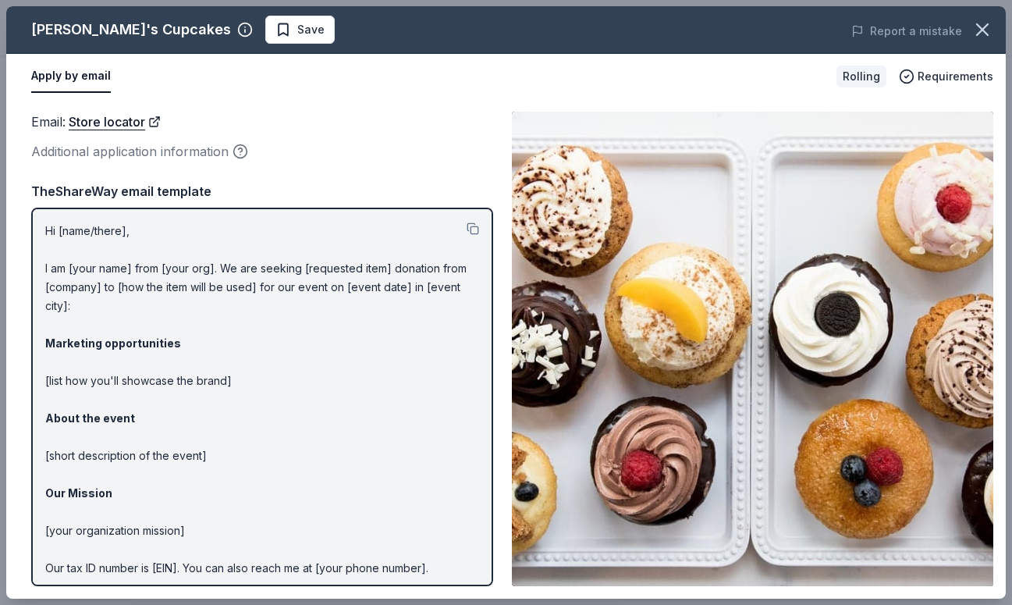
scroll to position [62, 0]
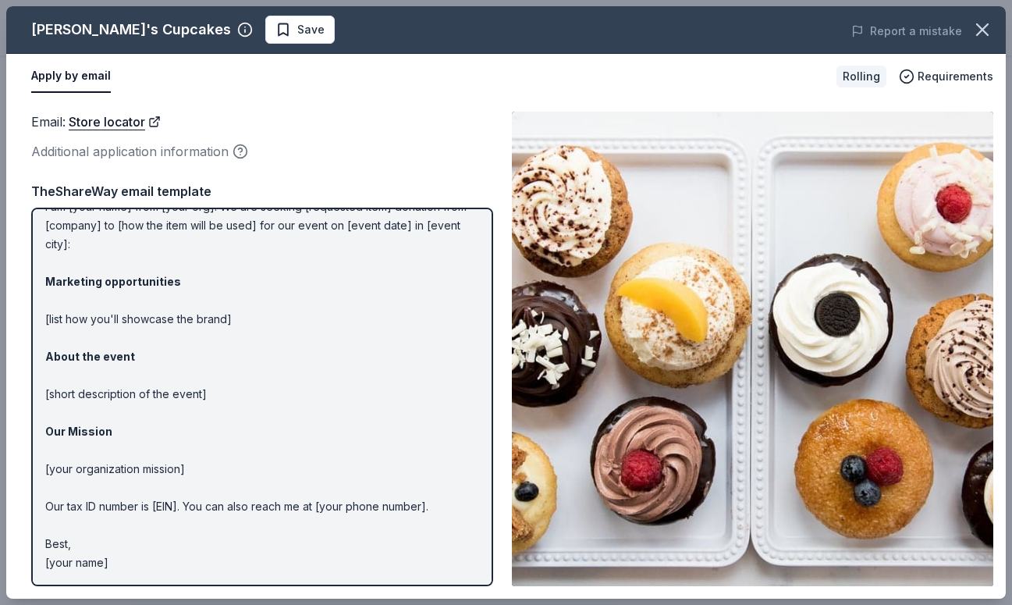
click at [66, 83] on button "Apply by email" at bounding box center [71, 76] width 80 height 33
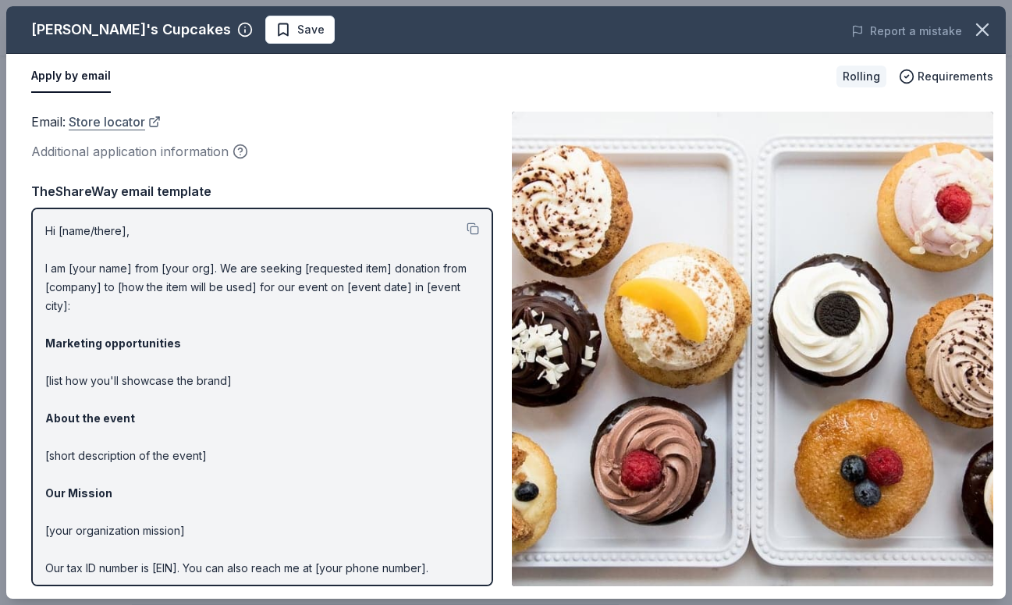
click at [129, 126] on link "Store locator" at bounding box center [115, 122] width 92 height 20
click at [991, 34] on icon "button" at bounding box center [982, 30] width 22 height 22
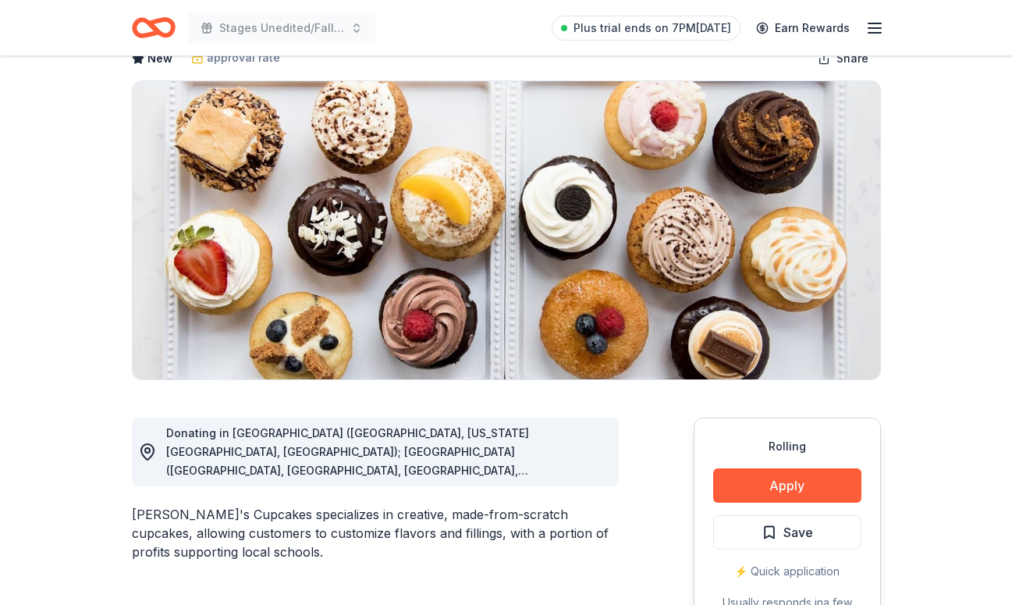
scroll to position [92, 0]
